Goal: Find specific page/section: Find specific page/section

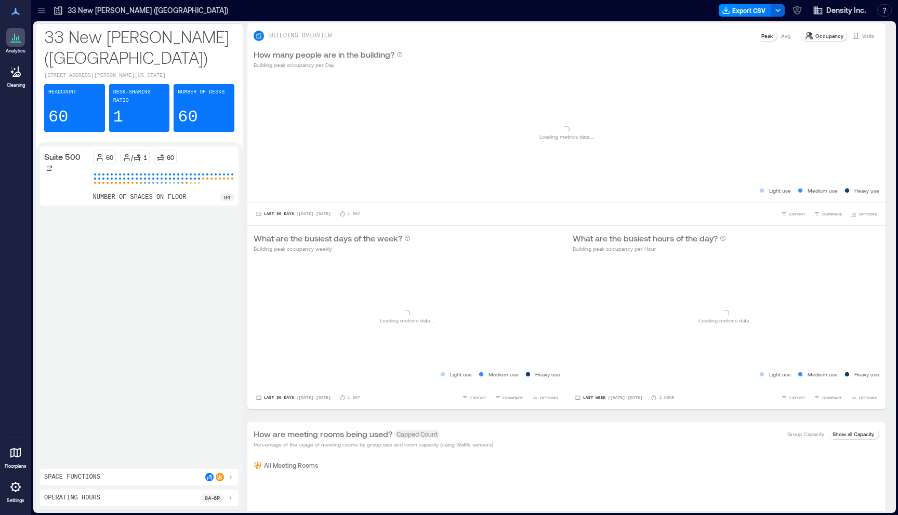
click at [14, 480] on div at bounding box center [15, 487] width 19 height 19
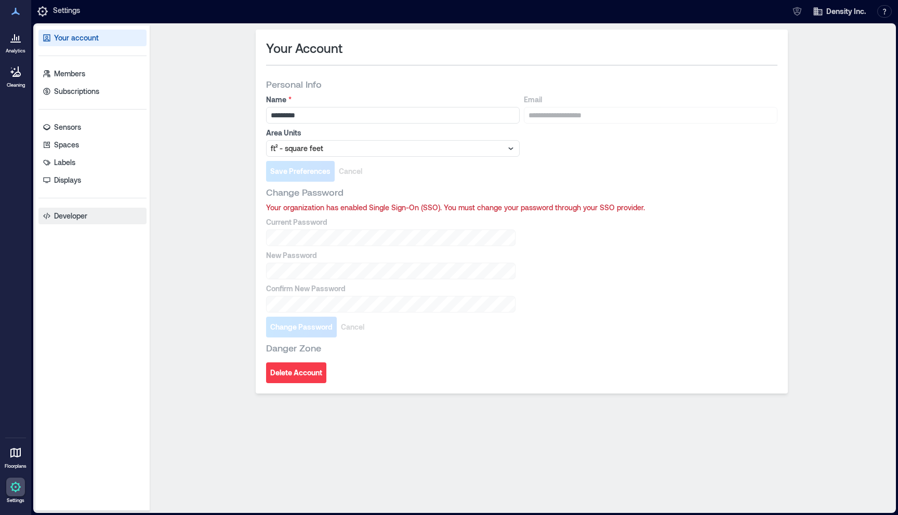
click at [84, 221] on link "Developer" at bounding box center [92, 216] width 108 height 17
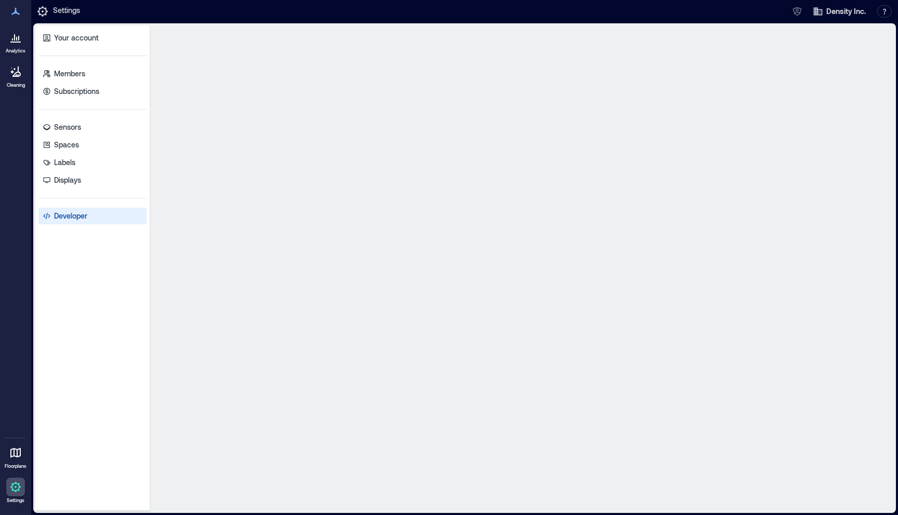
select select "*****"
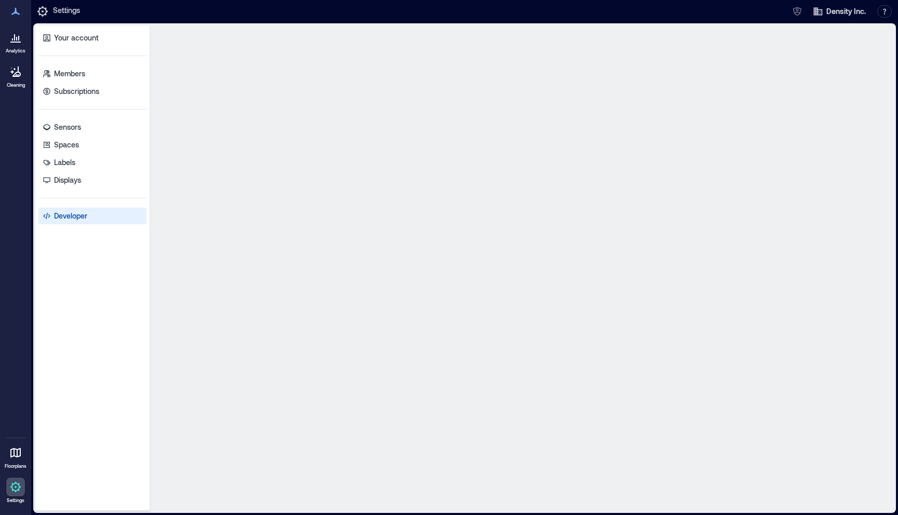
select select "*****"
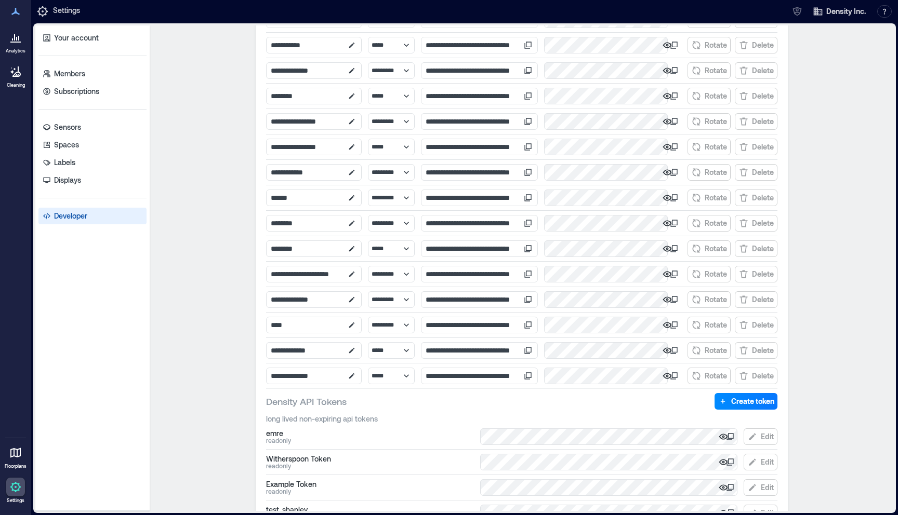
scroll to position [174, 0]
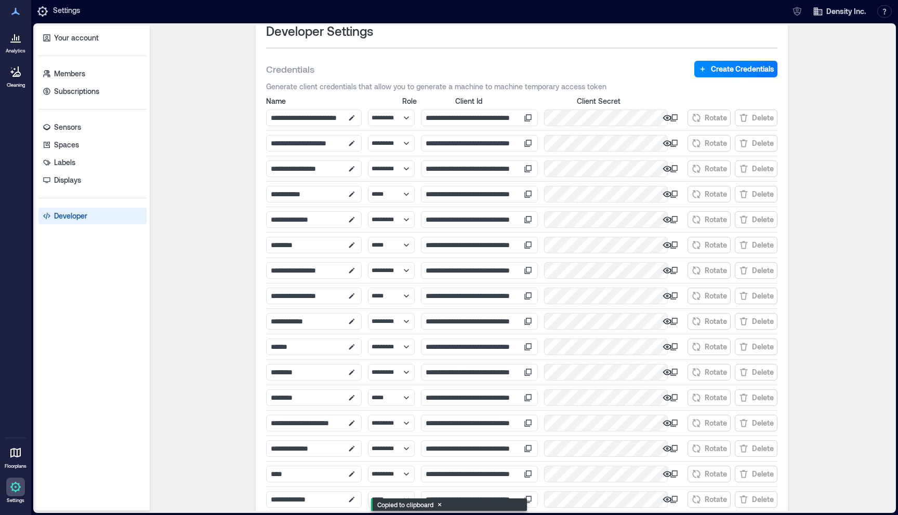
scroll to position [0, 0]
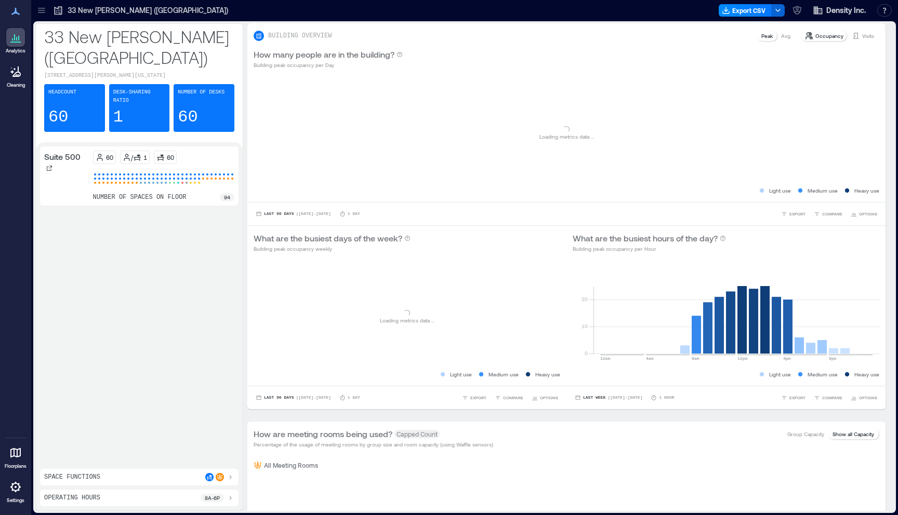
click at [41, 15] on icon at bounding box center [41, 10] width 10 height 10
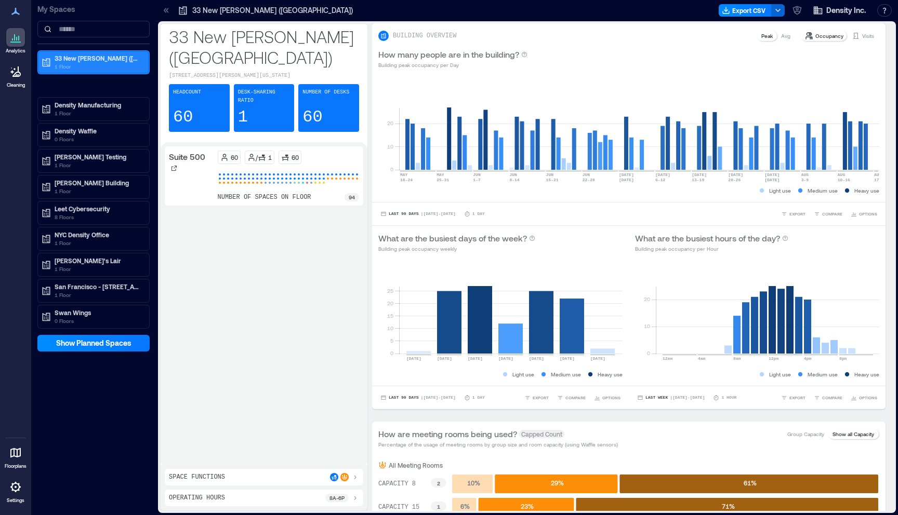
click at [85, 71] on div "33 [GEOGRAPHIC_DATA][PERSON_NAME] (SF) 1 Floor" at bounding box center [93, 62] width 109 height 21
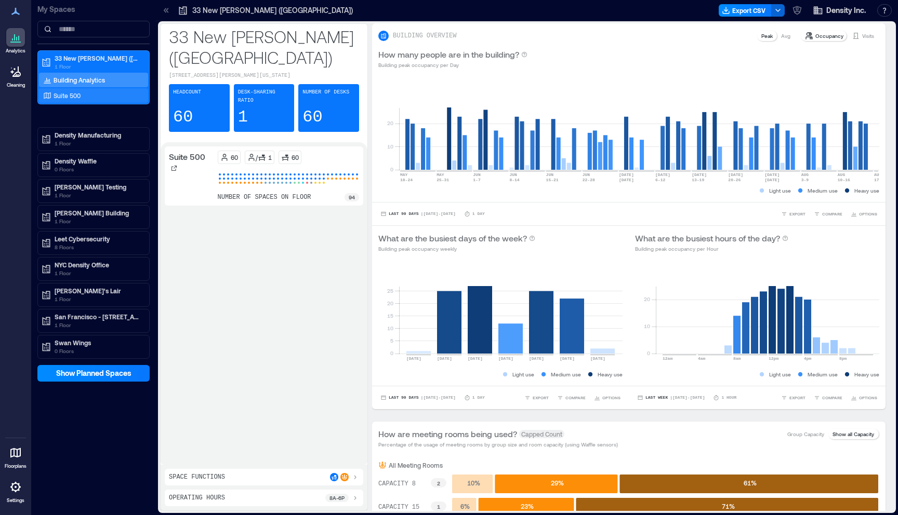
click at [83, 92] on div "Suite 500" at bounding box center [91, 95] width 101 height 10
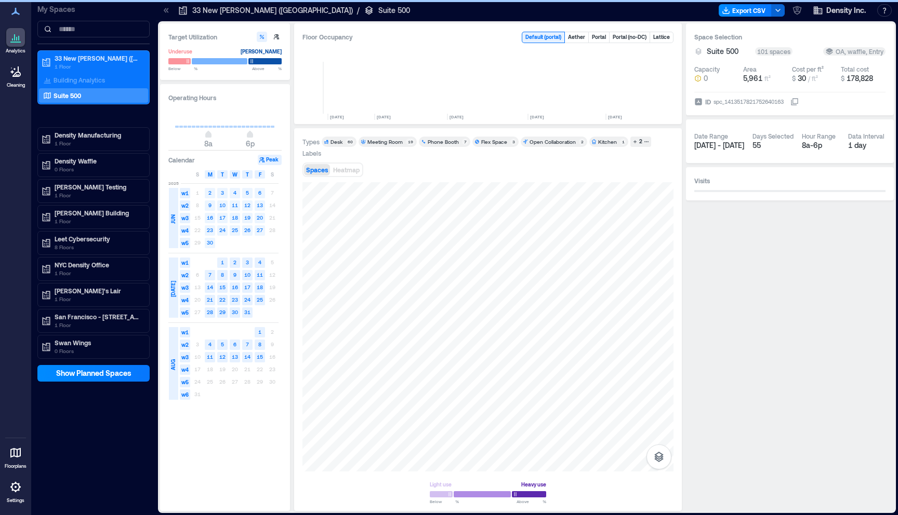
scroll to position [0, 218]
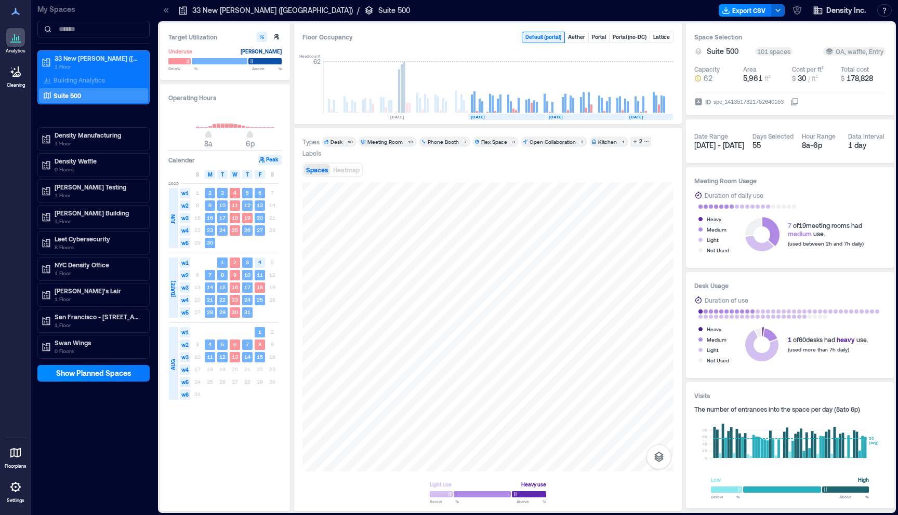
click at [799, 98] on icon at bounding box center [794, 102] width 8 height 8
click at [798, 100] on icon at bounding box center [794, 101] width 7 height 7
drag, startPoint x: 713, startPoint y: 101, endPoint x: 787, endPoint y: 101, distance: 73.8
click at [785, 101] on div "spc_1413517821752640163" at bounding box center [748, 102] width 72 height 10
